Goal: Transaction & Acquisition: Purchase product/service

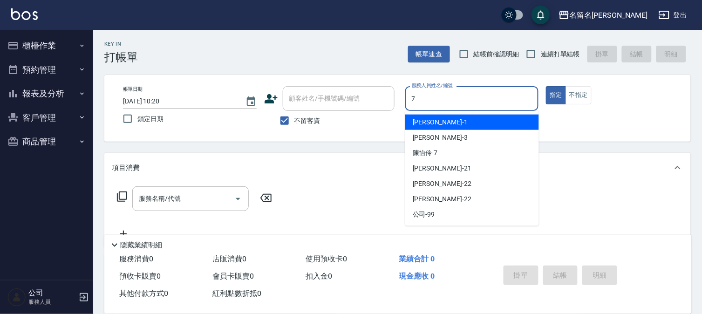
type input "7"
type button "true"
type input "[PERSON_NAME]-7"
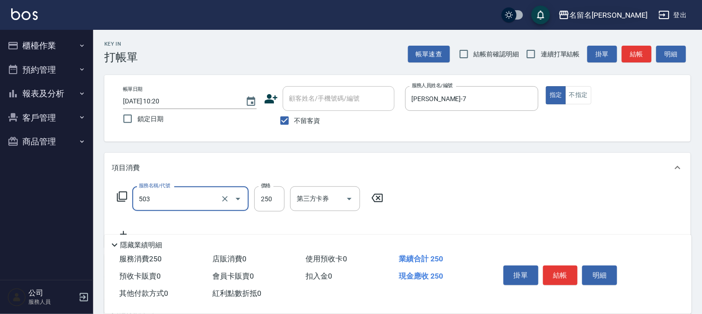
type input "指定洗髮(503)"
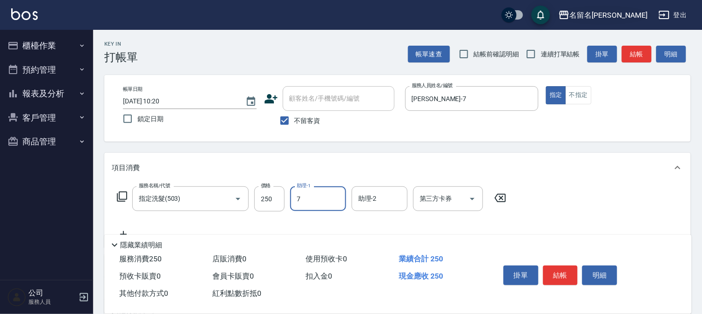
type input "[PERSON_NAME]-7"
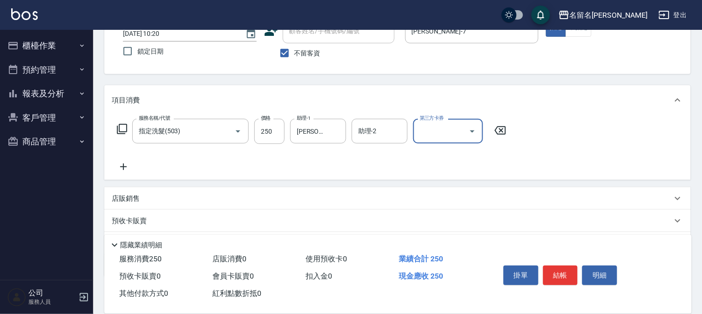
scroll to position [118, 0]
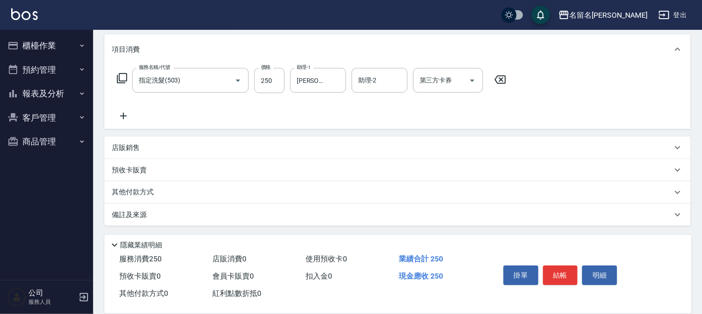
click at [140, 146] on p "店販銷售" at bounding box center [126, 148] width 28 height 10
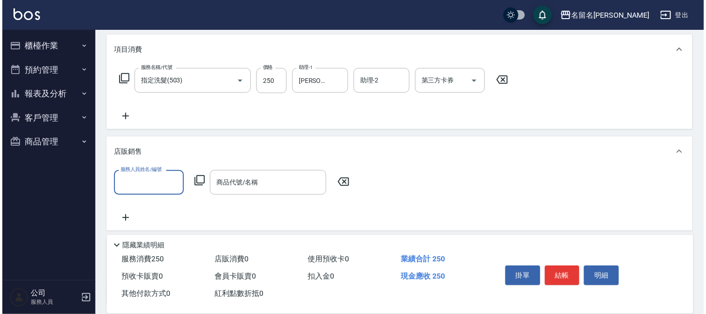
scroll to position [0, 0]
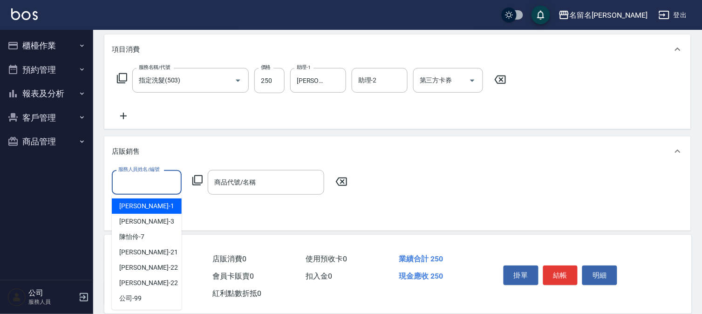
click at [155, 175] on input "服務人員姓名/編號" at bounding box center [146, 182] width 61 height 16
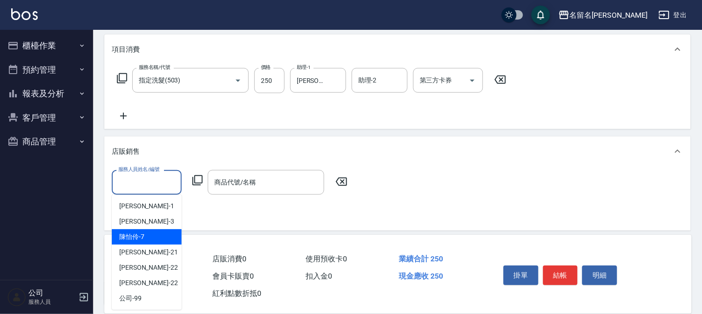
click at [141, 230] on div "[PERSON_NAME]-7" at bounding box center [147, 236] width 70 height 15
type input "[PERSON_NAME]-7"
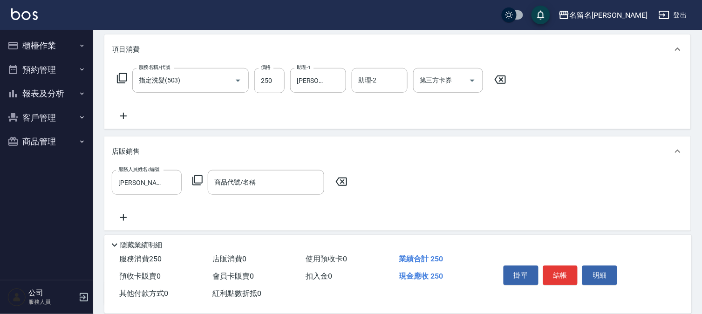
click at [197, 183] on icon at bounding box center [197, 180] width 11 height 11
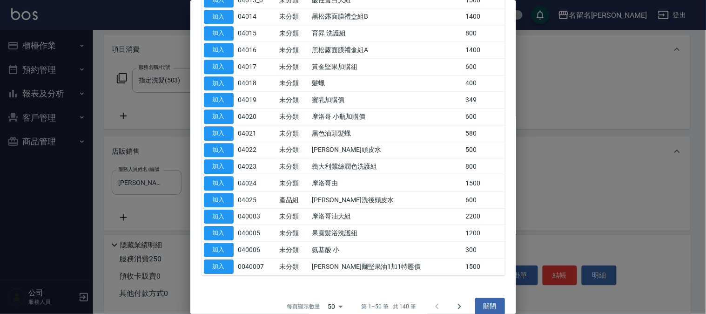
scroll to position [608, 0]
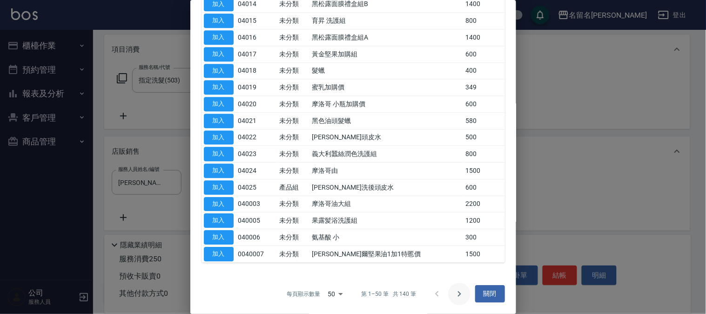
click at [456, 292] on icon "Go to next page" at bounding box center [459, 293] width 11 height 11
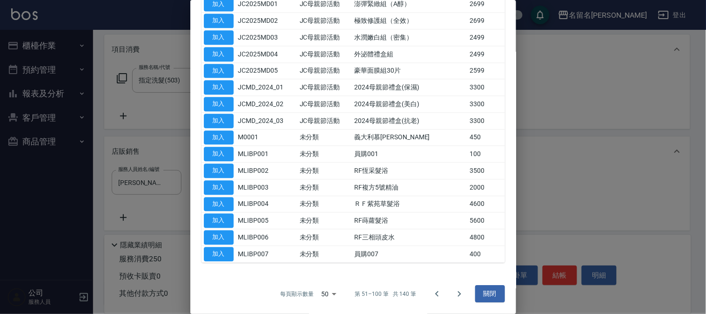
scroll to position [541, 0]
click at [454, 291] on icon "Go to next page" at bounding box center [459, 293] width 11 height 11
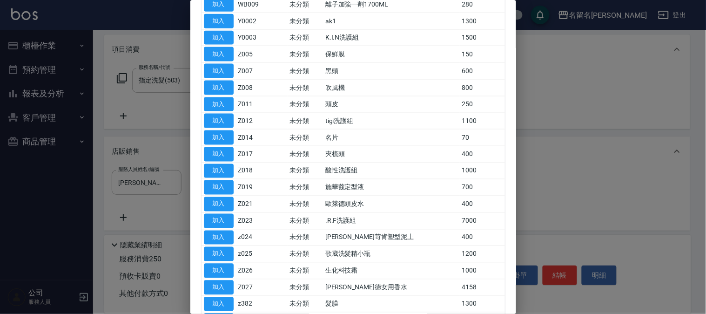
scroll to position [375, 0]
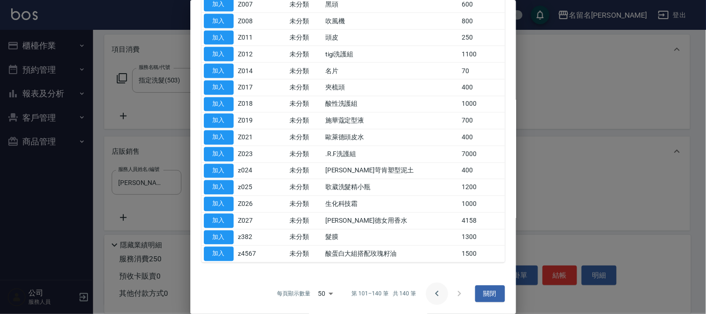
click at [432, 290] on icon "Go to previous page" at bounding box center [437, 293] width 11 height 11
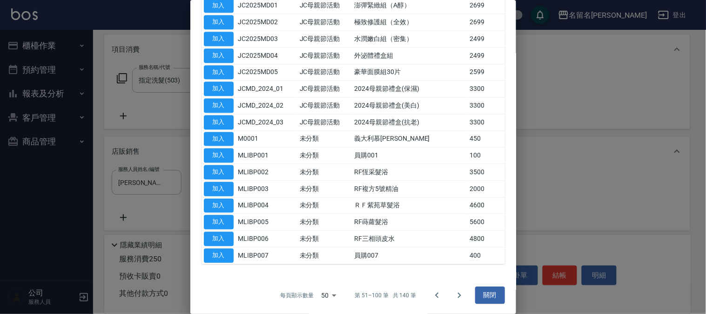
scroll to position [541, 0]
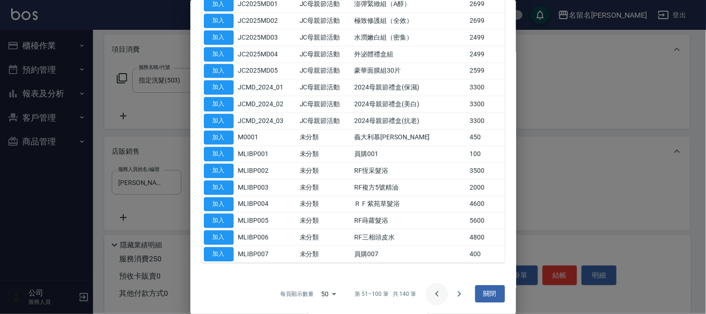
click at [435, 292] on icon "Go to previous page" at bounding box center [436, 294] width 3 height 6
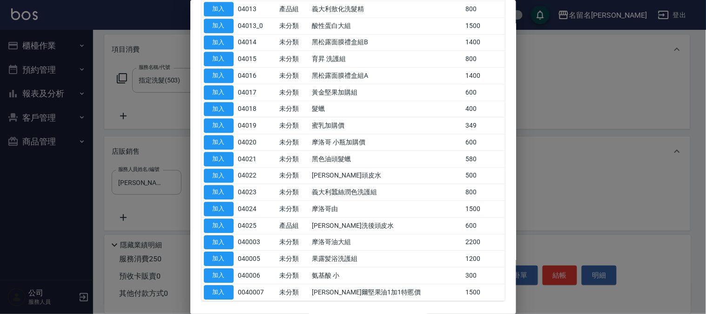
scroll to position [608, 0]
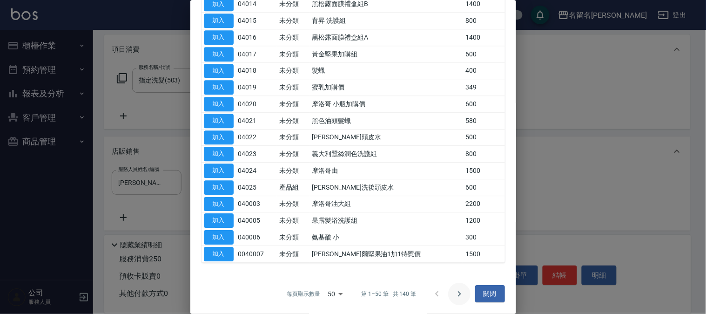
click at [454, 294] on icon "Go to next page" at bounding box center [459, 293] width 11 height 11
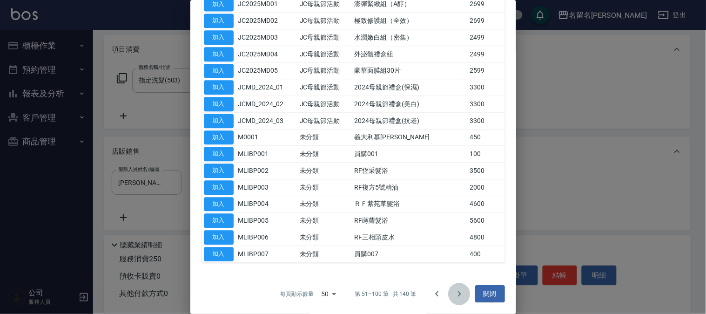
click at [454, 294] on icon "Go to next page" at bounding box center [459, 293] width 11 height 11
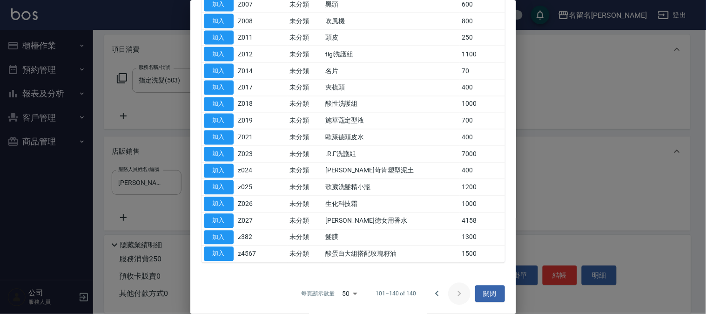
scroll to position [375, 0]
click at [454, 294] on div at bounding box center [448, 294] width 45 height 22
click at [433, 293] on icon "Go to previous page" at bounding box center [437, 293] width 11 height 11
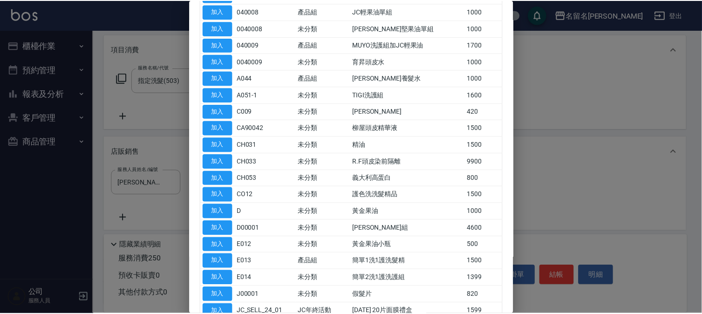
scroll to position [76, 0]
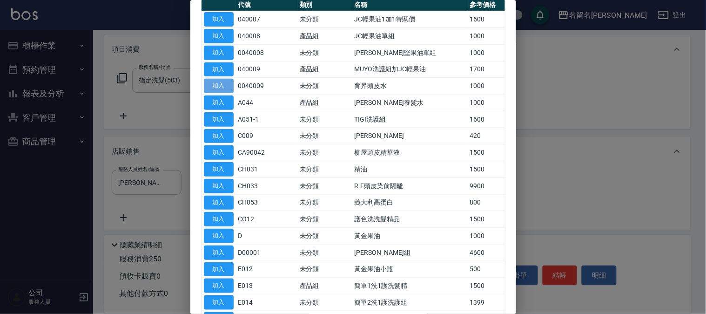
click at [217, 85] on button "加入" at bounding box center [219, 86] width 30 height 14
type input "育昇頭皮水"
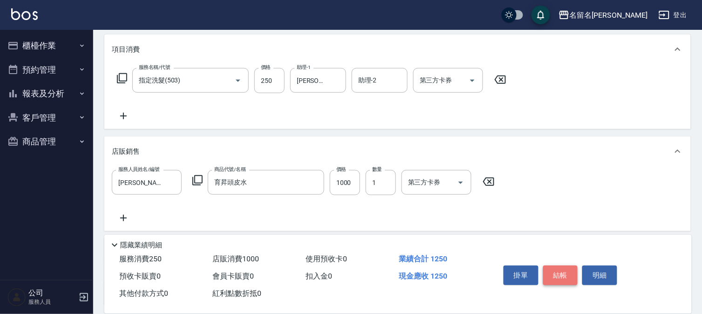
click at [560, 271] on button "結帳" at bounding box center [560, 275] width 35 height 20
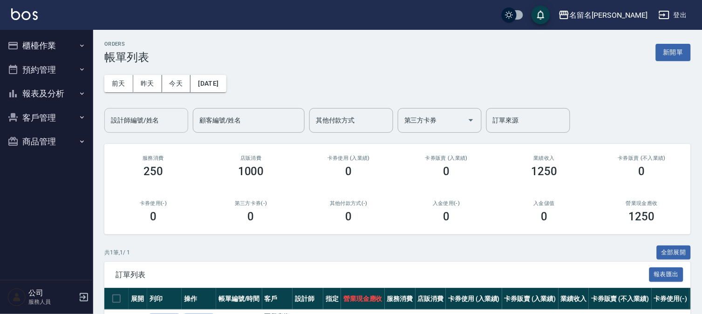
click at [151, 122] on input "設計師編號/姓名" at bounding box center [145, 120] width 75 height 16
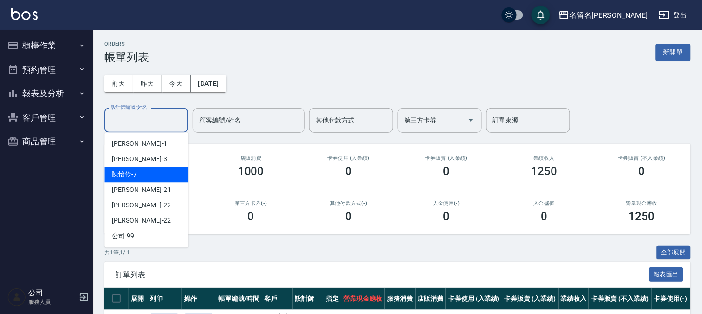
click at [170, 170] on div "[PERSON_NAME]-7" at bounding box center [146, 174] width 84 height 15
type input "[PERSON_NAME]-7"
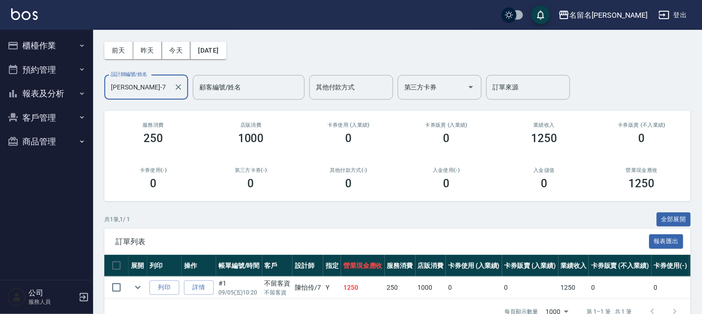
scroll to position [62, 0]
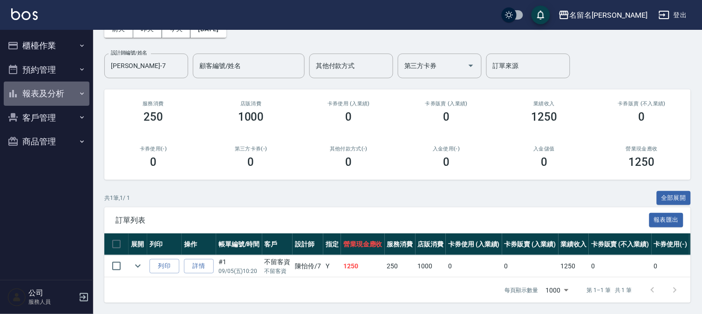
drag, startPoint x: 33, startPoint y: 91, endPoint x: 56, endPoint y: 132, distance: 47.1
click at [33, 93] on button "報表及分析" at bounding box center [47, 93] width 86 height 24
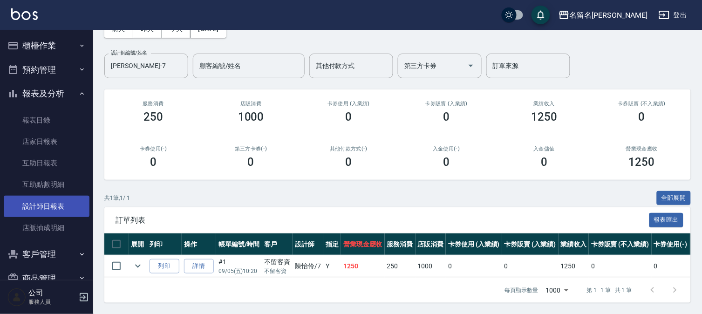
click at [52, 199] on link "設計師日報表" at bounding box center [47, 206] width 86 height 21
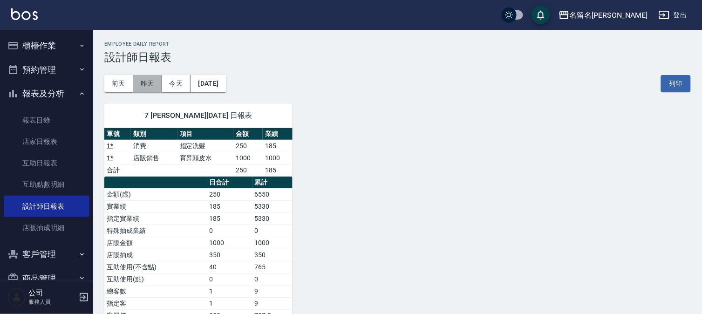
click at [152, 87] on button "昨天" at bounding box center [147, 83] width 29 height 17
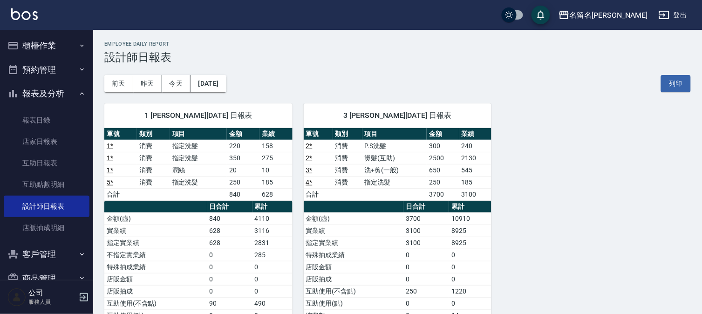
click at [37, 43] on button "櫃檯作業" at bounding box center [47, 46] width 86 height 24
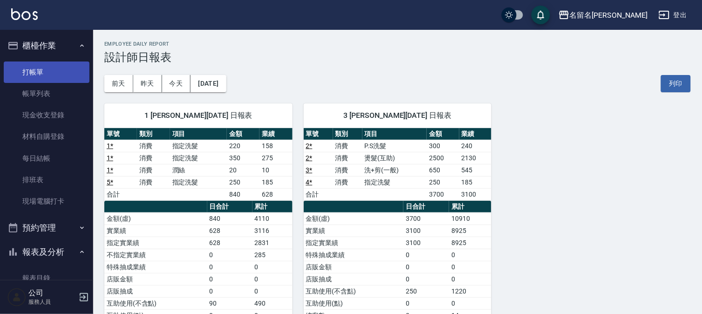
click at [43, 68] on link "打帳單" at bounding box center [47, 71] width 86 height 21
